Goal: Communication & Community: Share content

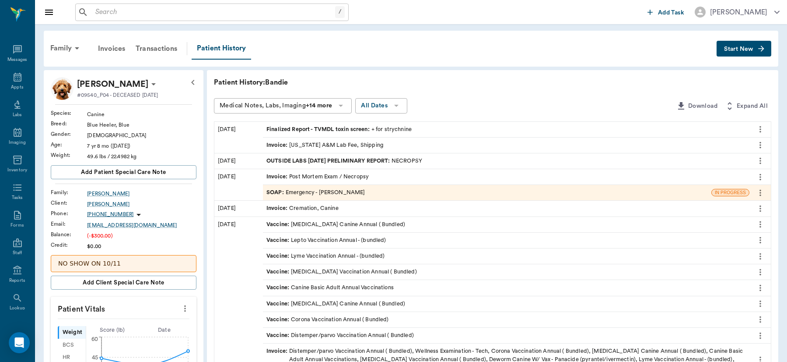
scroll to position [4, 0]
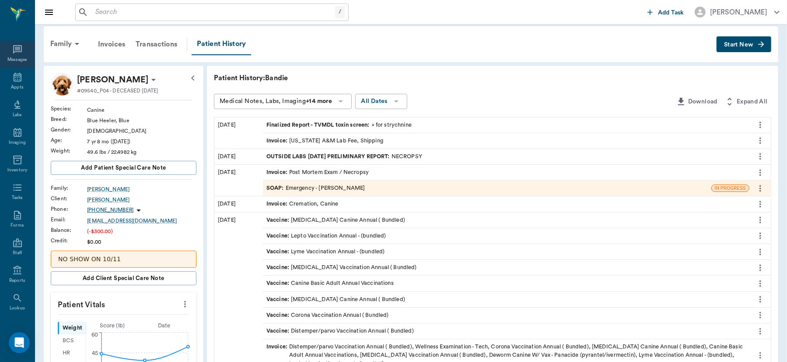
click at [13, 51] on icon at bounding box center [17, 49] width 9 height 9
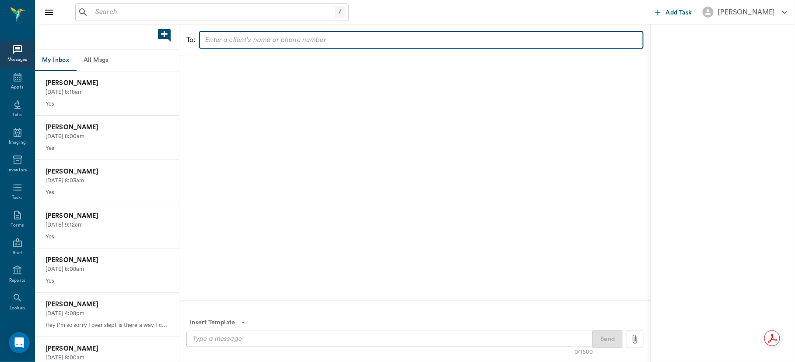
click at [255, 43] on input "text" at bounding box center [421, 40] width 438 height 12
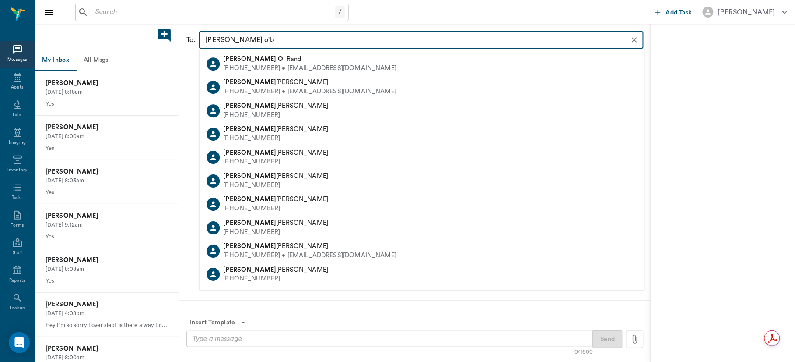
type input "[PERSON_NAME] o'br"
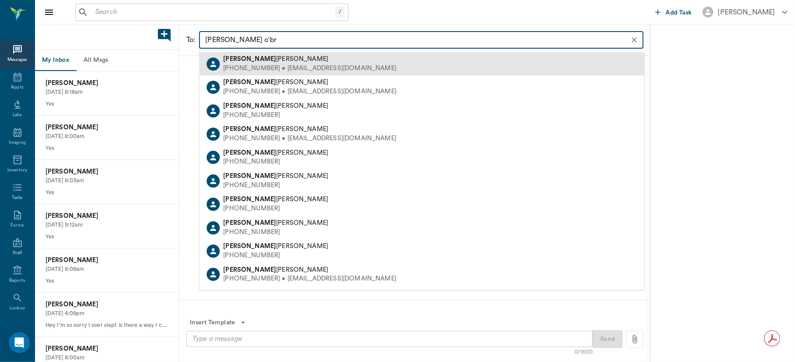
click at [257, 67] on div "[PHONE_NUMBER] • [EMAIL_ADDRESS][DOMAIN_NAME]" at bounding box center [309, 68] width 173 height 9
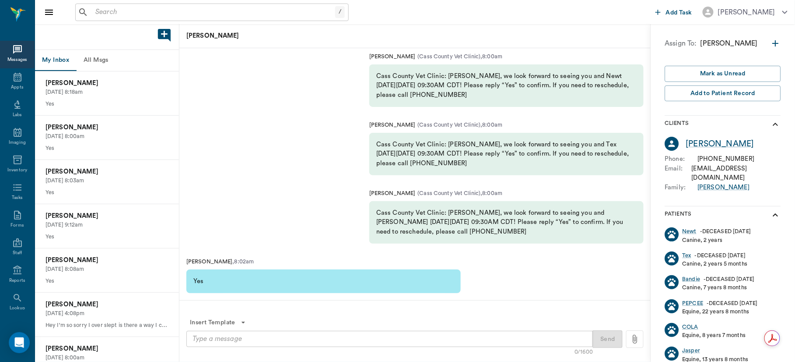
drag, startPoint x: 271, startPoint y: 168, endPoint x: 271, endPoint y: 174, distance: 6.6
click at [271, 174] on div "[PERSON_NAME] ( Cass County Vet Clinic ) , 8:00am Cass County Vet Clinic: [PERS…" at bounding box center [414, 148] width 471 height 68
click at [241, 336] on textarea at bounding box center [390, 339] width 394 height 10
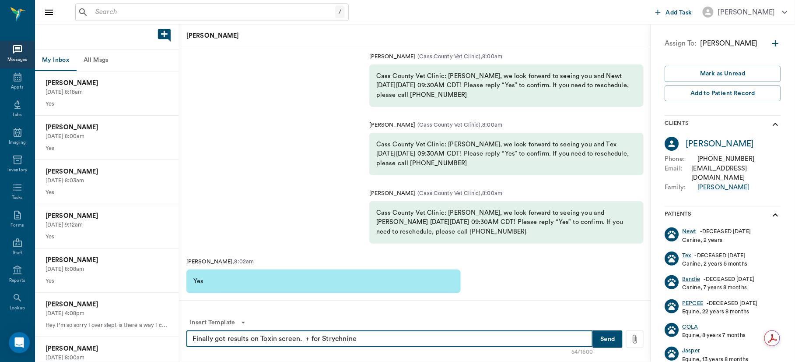
type textarea "Finally got results on Toxin screen. + for Strychnine"
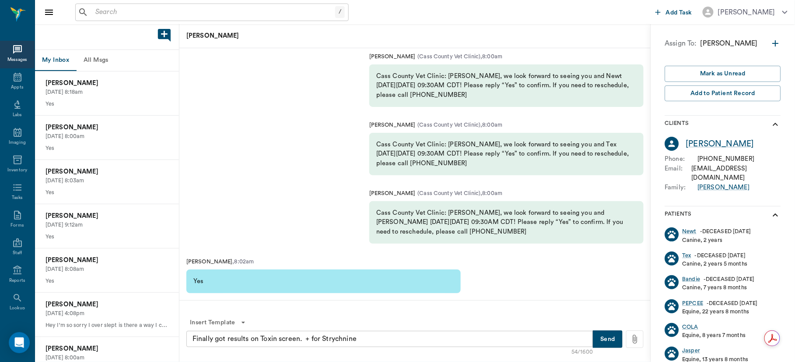
click at [634, 337] on icon at bounding box center [635, 338] width 4 height 9
click at [0, 0] on input "file" at bounding box center [0, 0] width 0 height 0
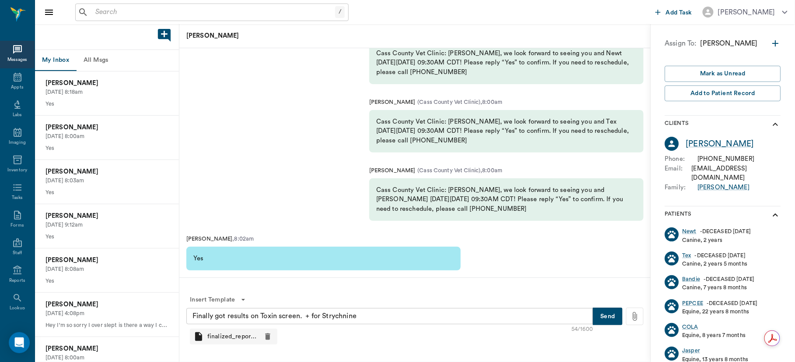
click at [607, 317] on button "Send" at bounding box center [608, 316] width 30 height 18
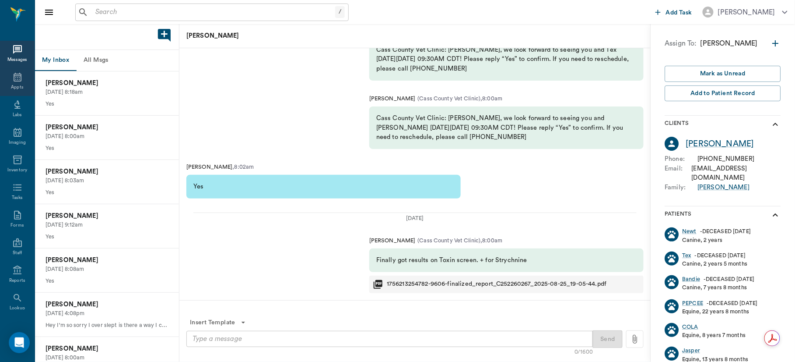
click at [14, 81] on icon at bounding box center [18, 77] width 8 height 9
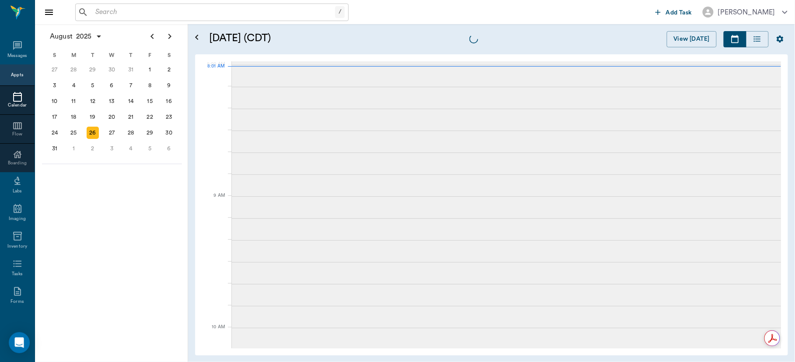
click at [124, 14] on input "text" at bounding box center [213, 12] width 243 height 12
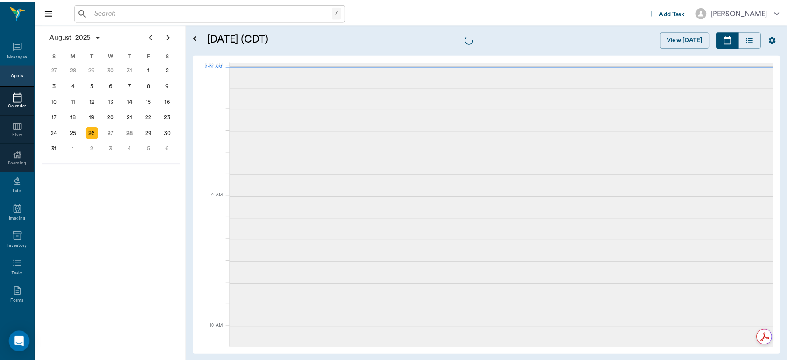
scroll to position [0, 0]
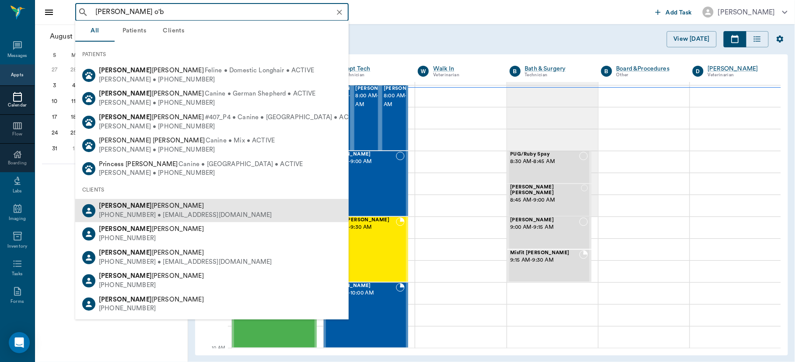
click at [155, 214] on div "[PHONE_NUMBER] • [EMAIL_ADDRESS][DOMAIN_NAME]" at bounding box center [185, 215] width 173 height 9
type input "[PERSON_NAME] o'b"
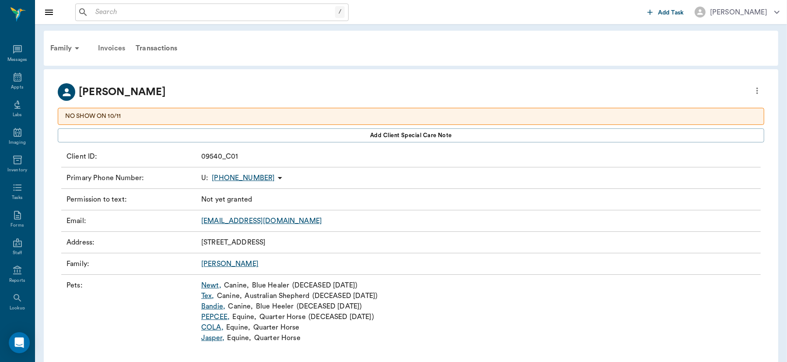
click at [114, 46] on div "Invoices" at bounding box center [112, 48] width 38 height 21
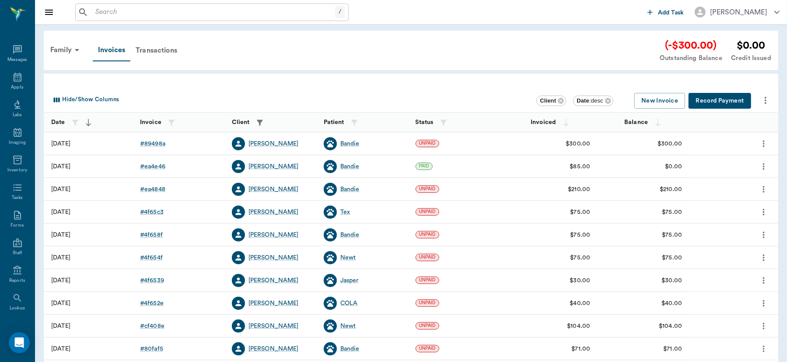
click at [761, 139] on icon "more" at bounding box center [764, 143] width 10 height 11
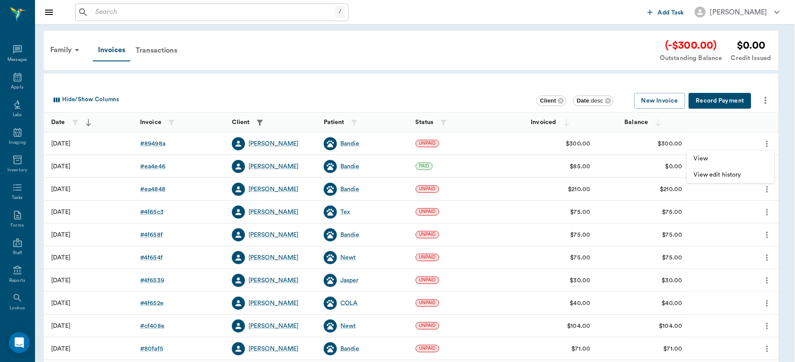
click at [157, 144] on div at bounding box center [397, 181] width 795 height 362
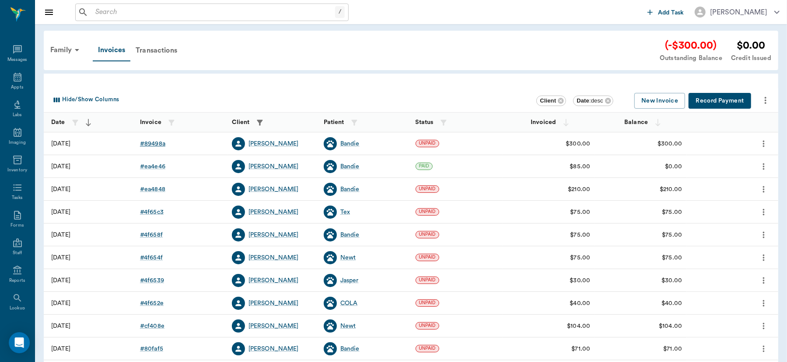
click at [154, 142] on div "# 89498a" at bounding box center [152, 143] width 25 height 9
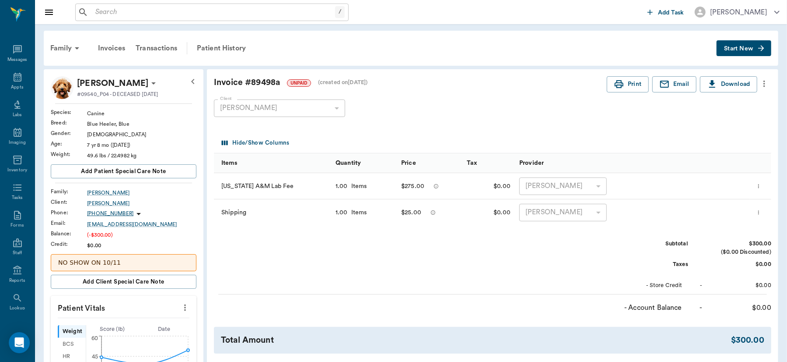
click at [765, 82] on icon "more" at bounding box center [765, 83] width 10 height 11
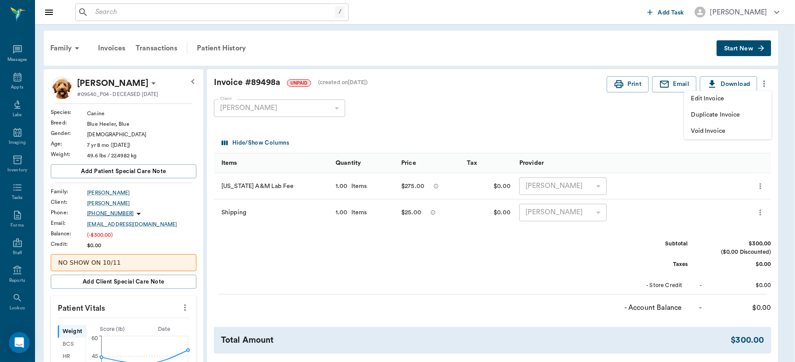
click at [639, 126] on div at bounding box center [397, 181] width 795 height 362
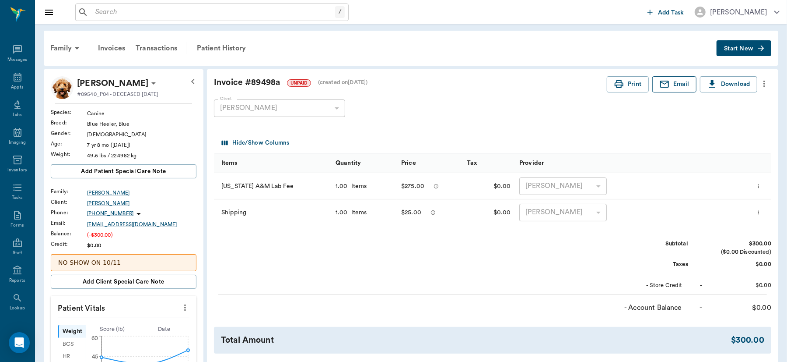
click at [672, 81] on button "Email" at bounding box center [675, 84] width 44 height 16
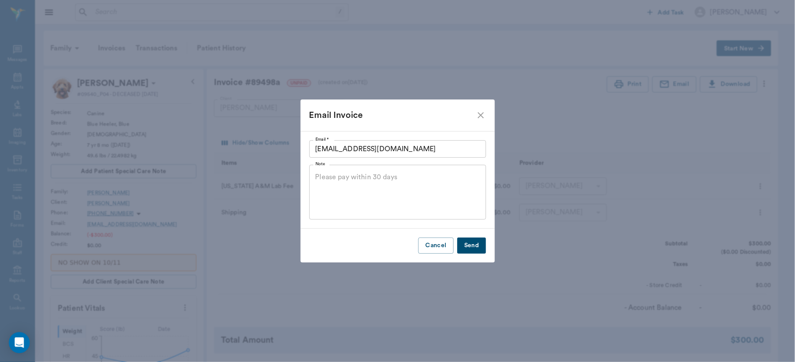
click at [481, 243] on button "Send" at bounding box center [471, 245] width 29 height 16
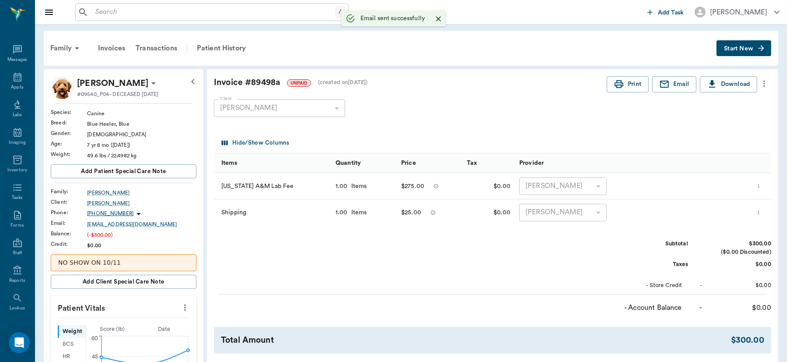
click at [500, 52] on div "Family Invoices Transactions Patient History" at bounding box center [381, 48] width 672 height 21
